Goal: Find specific page/section

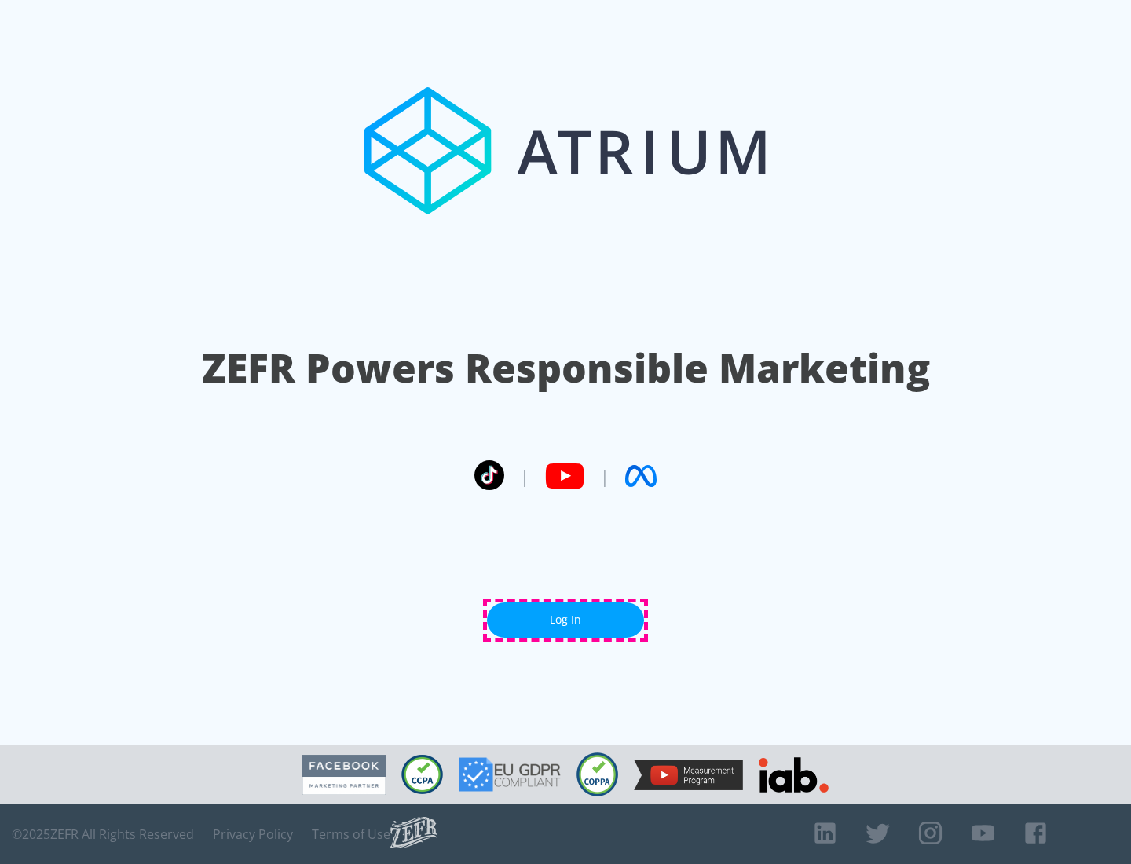
click at [566, 620] on link "Log In" at bounding box center [565, 620] width 157 height 35
